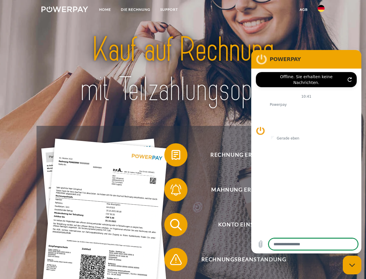
click at [65, 10] on img at bounding box center [64, 9] width 47 height 6
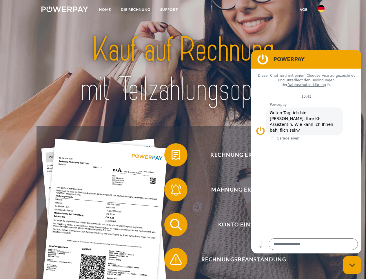
click at [321, 10] on img at bounding box center [321, 8] width 7 height 7
click at [304, 10] on link "agb" at bounding box center [304, 9] width 18 height 10
click at [172, 156] on span at bounding box center [167, 154] width 29 height 29
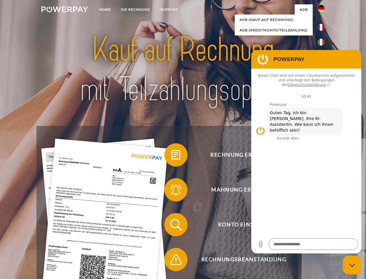
click at [172, 191] on div "Rechnung erhalten? Mahnung erhalten? Konto einsehen" at bounding box center [183, 242] width 293 height 232
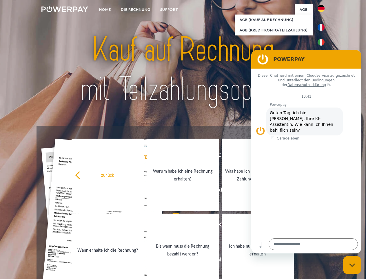
click at [172, 225] on link "Bis wann muss die Rechnung bezahlt werden?" at bounding box center [183, 249] width 72 height 73
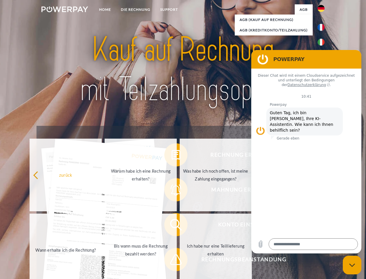
click at [172, 260] on span at bounding box center [167, 259] width 29 height 29
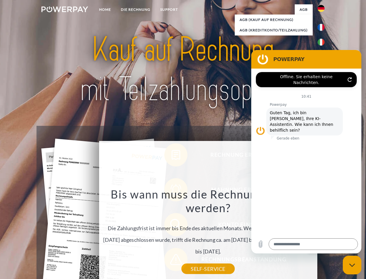
click at [353, 265] on icon "Messaging-Fenster schließen" at bounding box center [353, 265] width 6 height 4
type textarea "*"
